Goal: Information Seeking & Learning: Learn about a topic

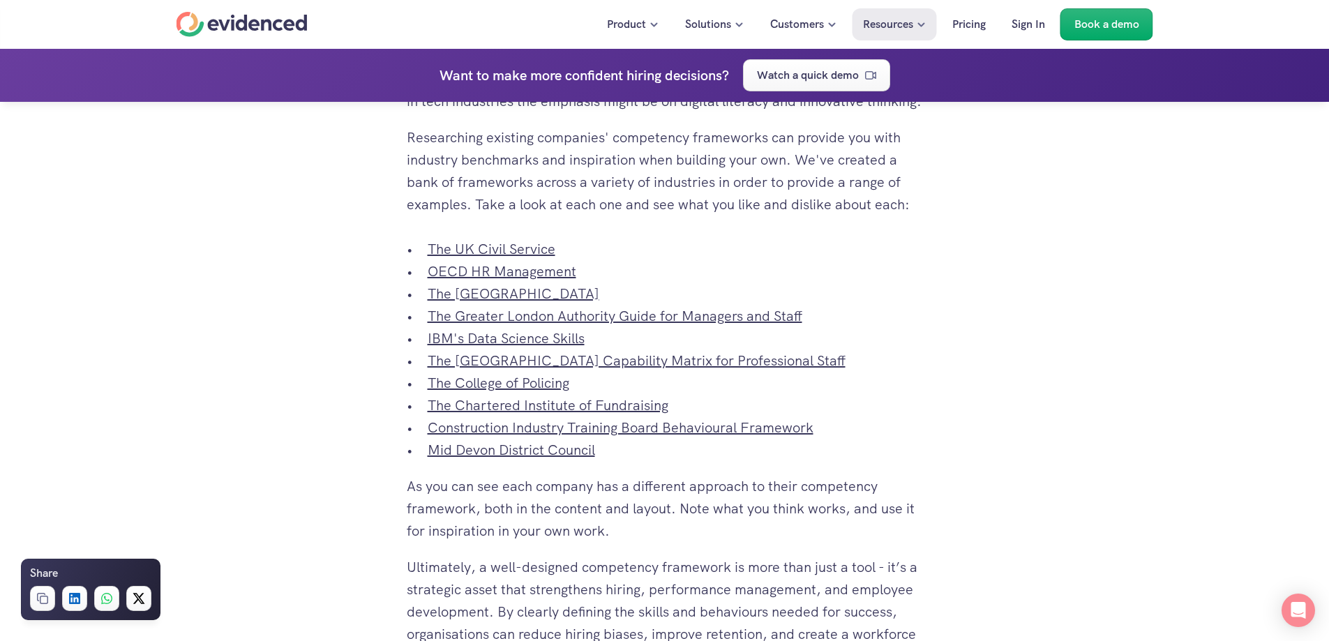
scroll to position [5092, 0]
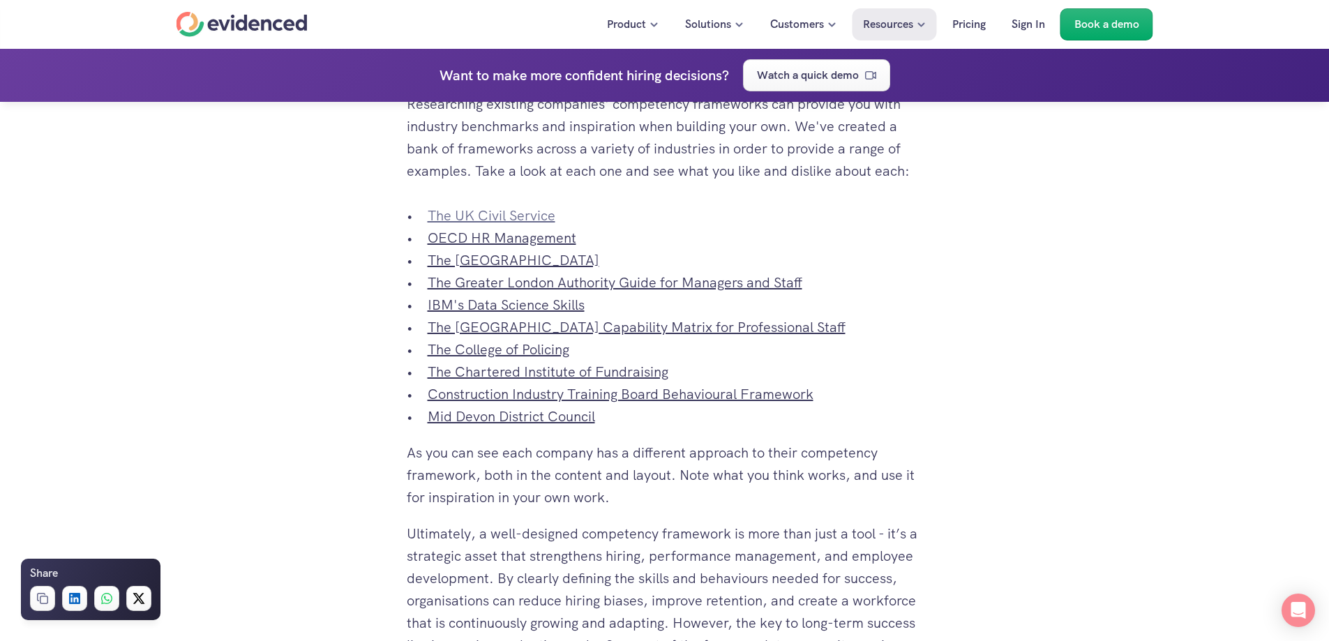
click at [537, 225] on link "The UK Civil Service" at bounding box center [492, 215] width 128 height 18
click at [547, 247] on link "OECD HR Management" at bounding box center [502, 238] width 149 height 18
click at [552, 269] on link "The [GEOGRAPHIC_DATA]" at bounding box center [514, 260] width 172 height 18
click at [582, 292] on link "The Greater London Authority Guide for Managers and Staff" at bounding box center [615, 282] width 375 height 18
click at [576, 314] on link "IBM's Data Science Skills" at bounding box center [506, 305] width 157 height 18
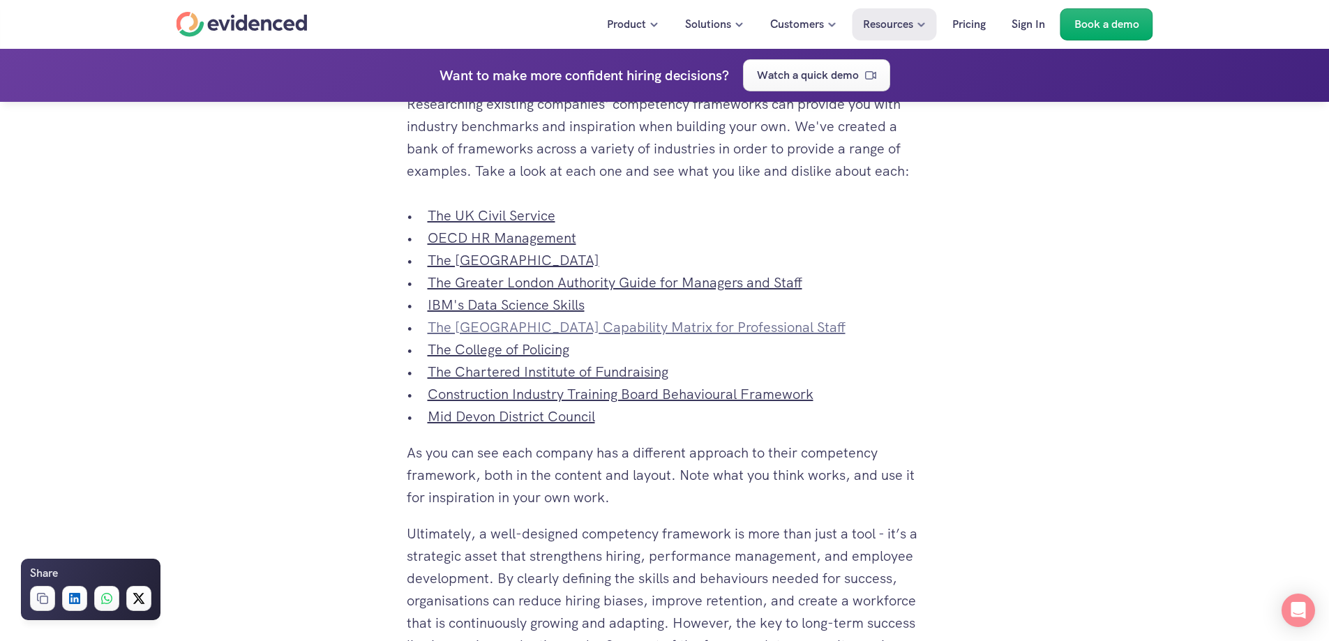
click at [492, 336] on link "The [GEOGRAPHIC_DATA] Capability Matrix for Professional Staff" at bounding box center [637, 327] width 418 height 18
click at [542, 359] on link "The College of Policing" at bounding box center [499, 349] width 142 height 18
click at [572, 381] on link "The Chartered Institute of Fundraising" at bounding box center [548, 372] width 241 height 18
click at [672, 403] on link "Construction Industry Training Board Behavioural Framework" at bounding box center [621, 394] width 386 height 18
click at [575, 426] on link "Mid Devon District Council" at bounding box center [511, 416] width 167 height 18
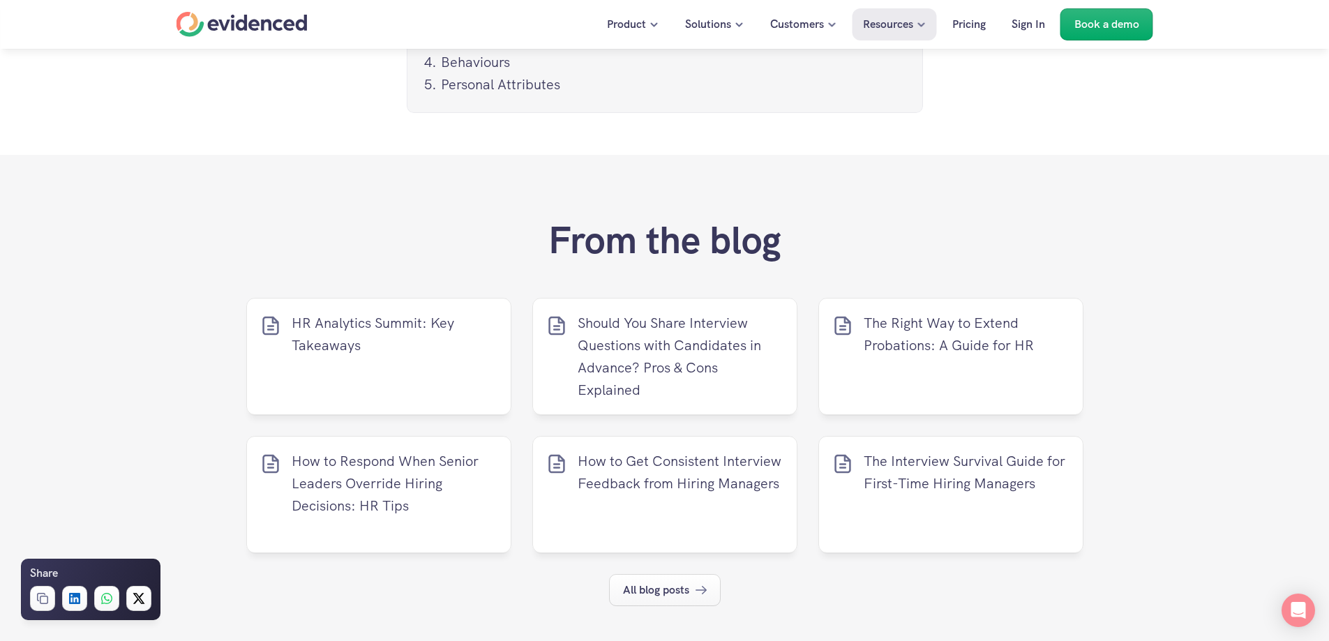
scroll to position [6487, 0]
